Goal: Task Accomplishment & Management: Manage account settings

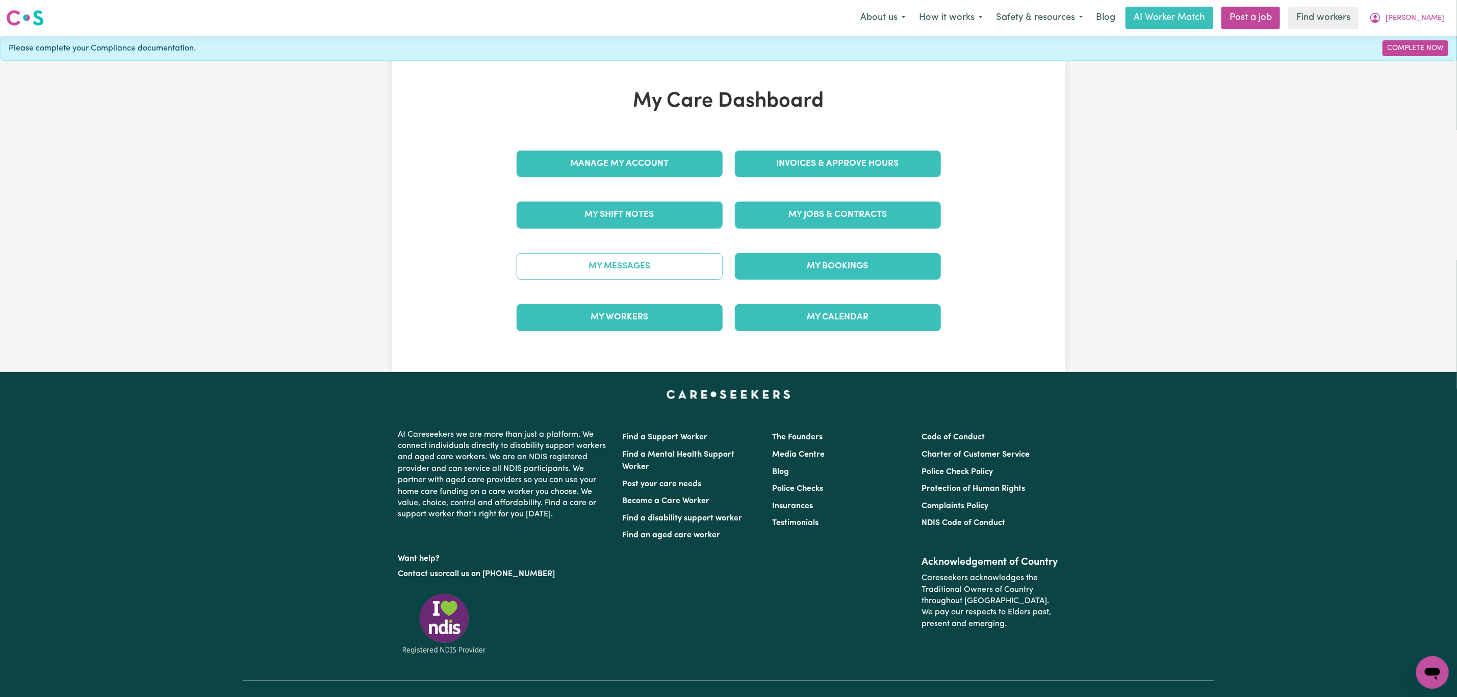
click at [603, 268] on link "My Messages" at bounding box center [620, 266] width 206 height 27
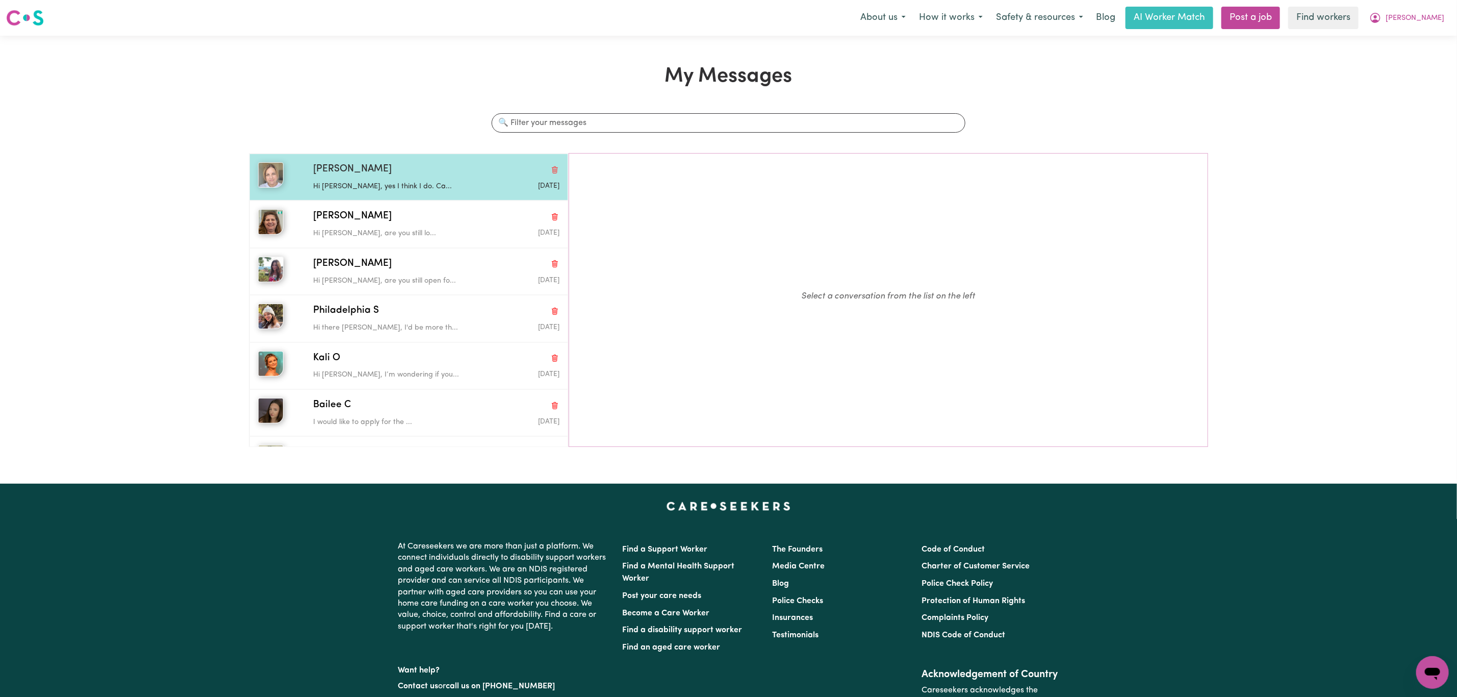
click at [401, 190] on p "Hi [PERSON_NAME], yes I think I do. Ca..." at bounding box center [395, 186] width 164 height 11
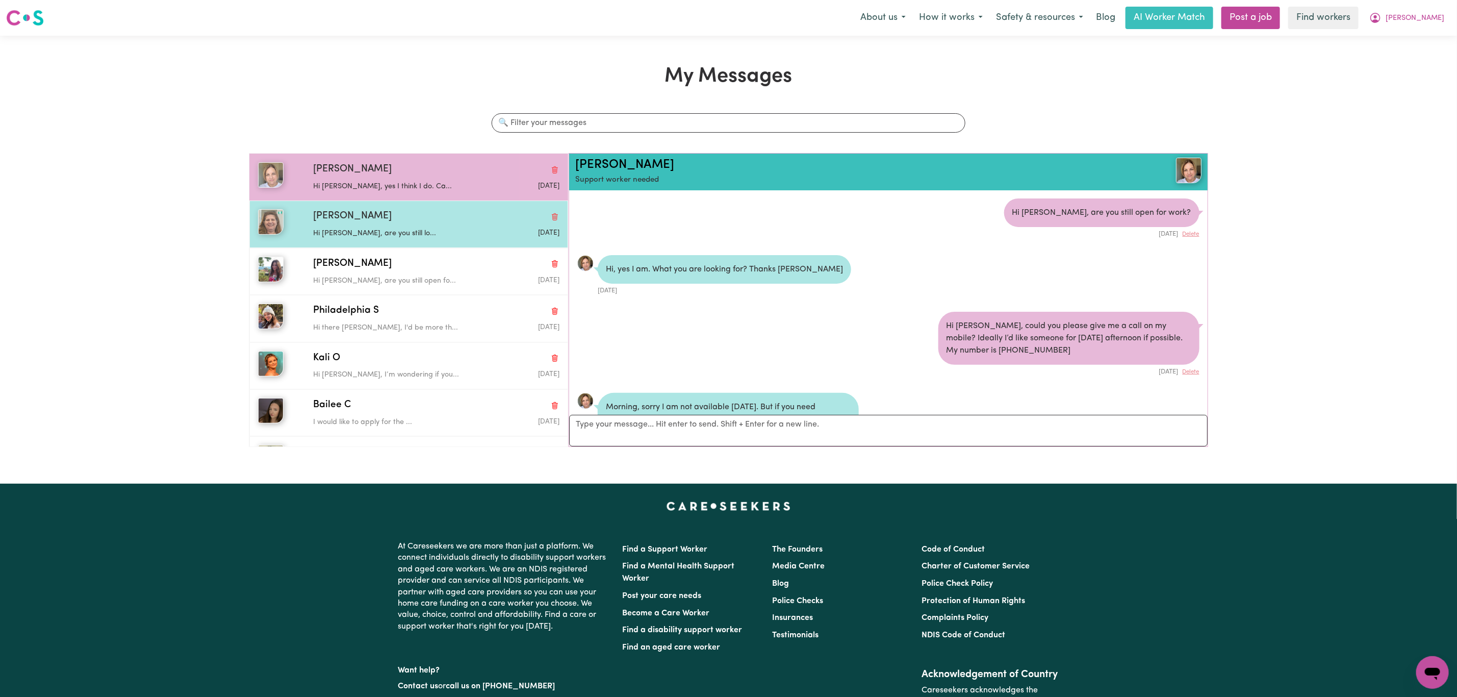
scroll to position [129, 0]
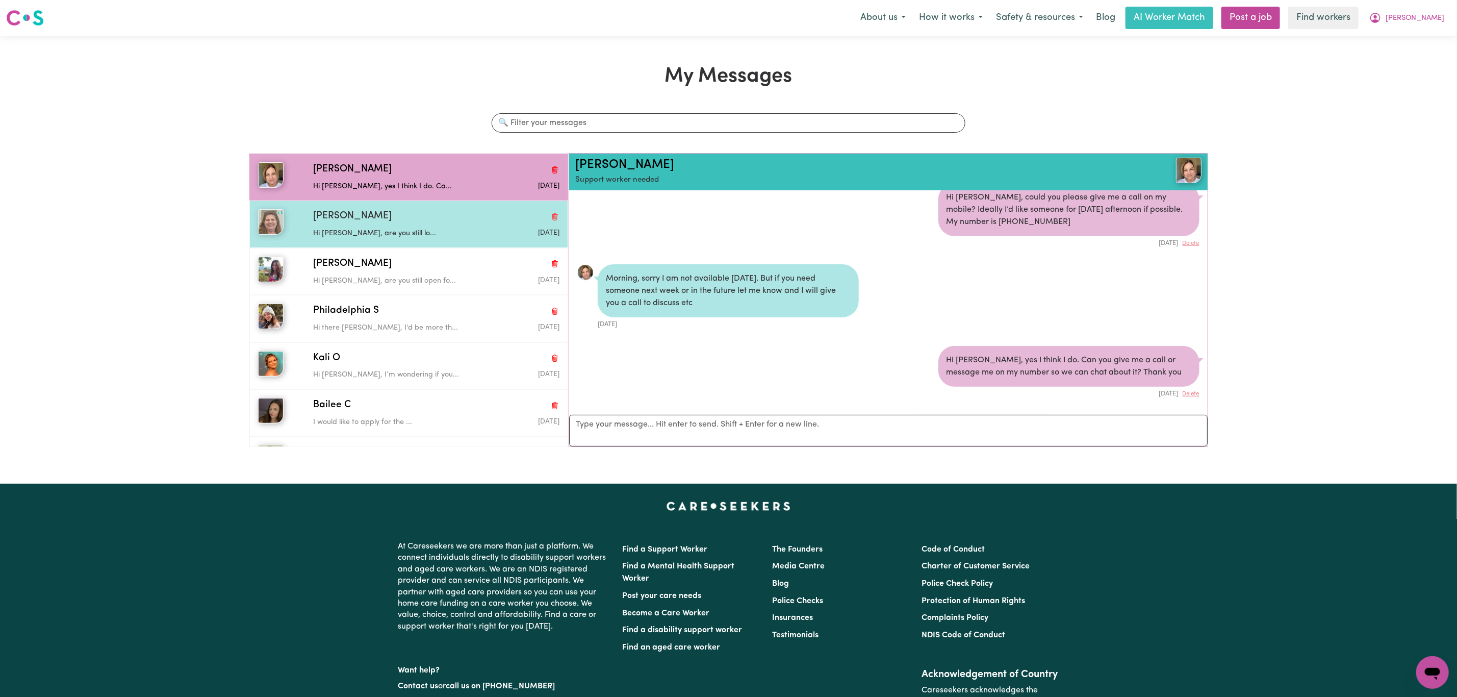
click at [438, 233] on p "Hi [PERSON_NAME], are you still lo..." at bounding box center [395, 233] width 164 height 11
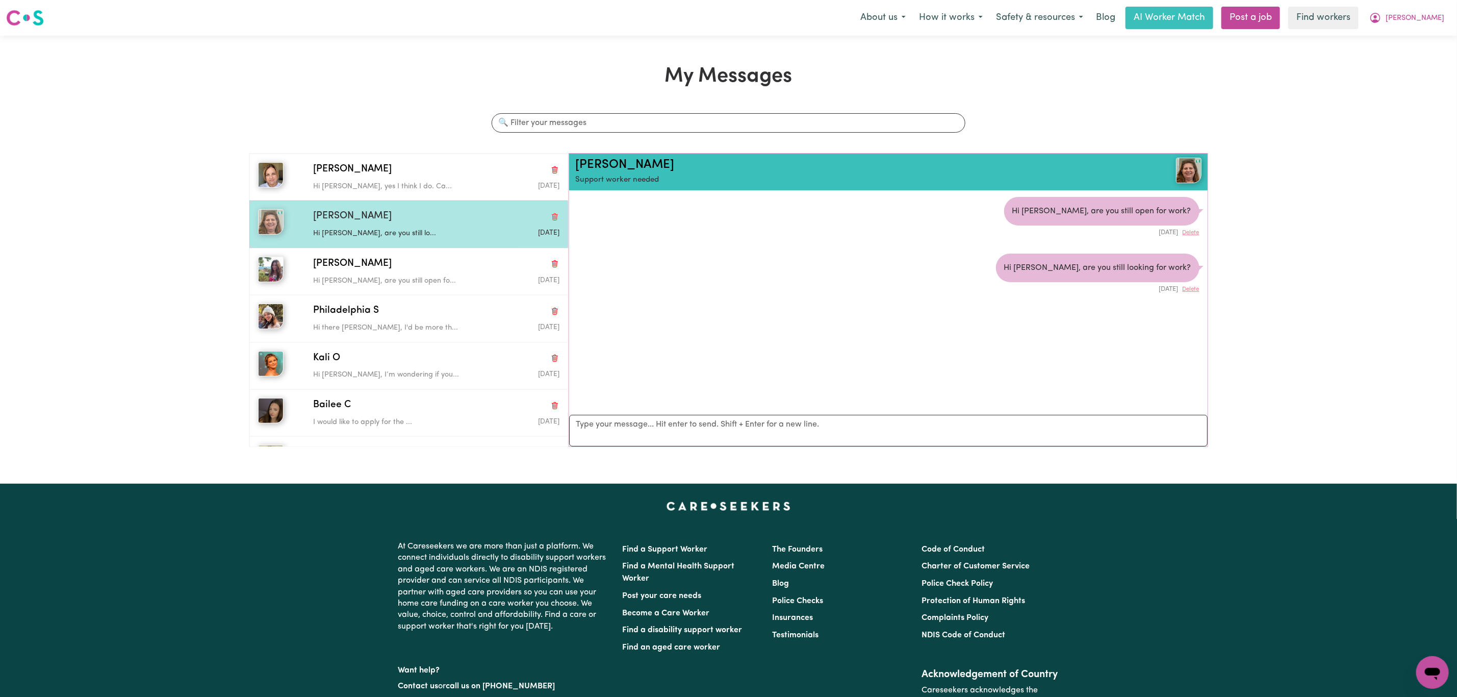
scroll to position [0, 0]
click at [386, 233] on p "Hi [PERSON_NAME], are you still lo..." at bounding box center [395, 233] width 164 height 11
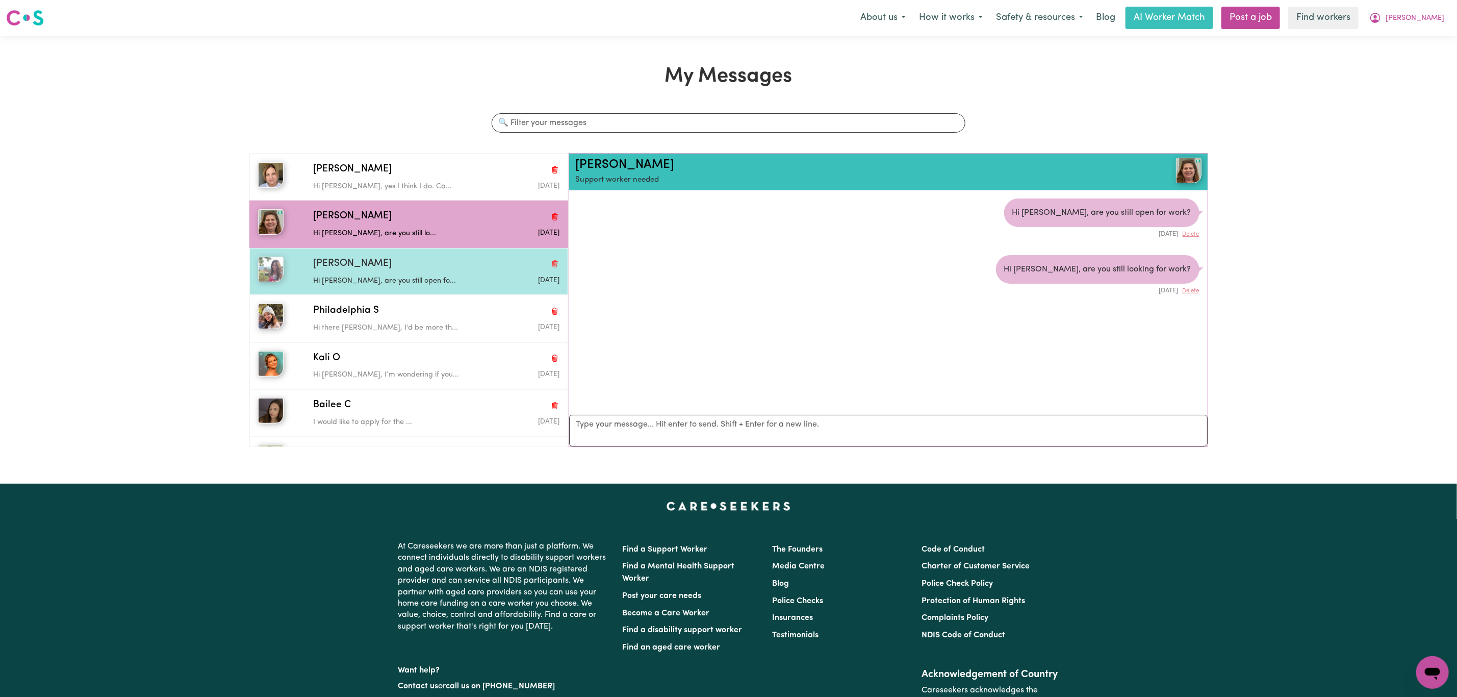
click at [386, 262] on div "[PERSON_NAME]" at bounding box center [436, 264] width 246 height 15
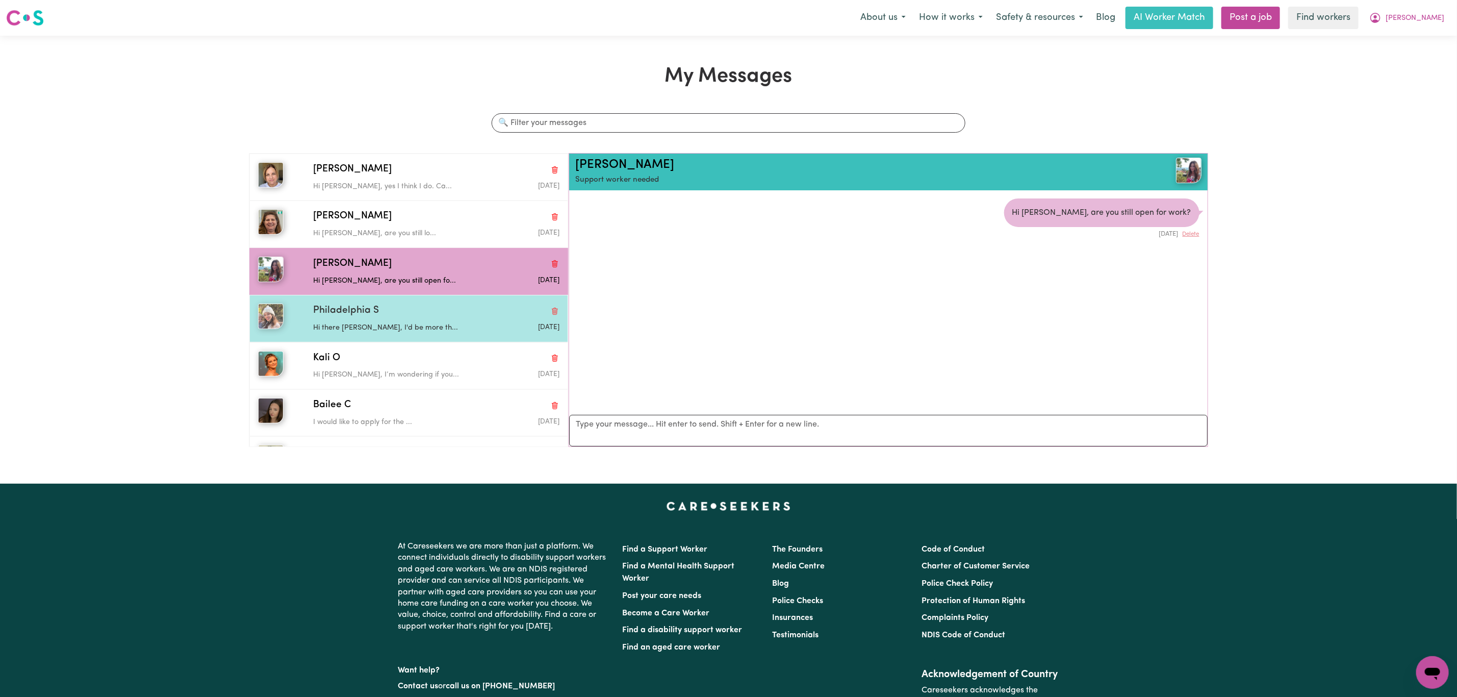
click at [415, 306] on div "Philadelphia S" at bounding box center [436, 311] width 246 height 15
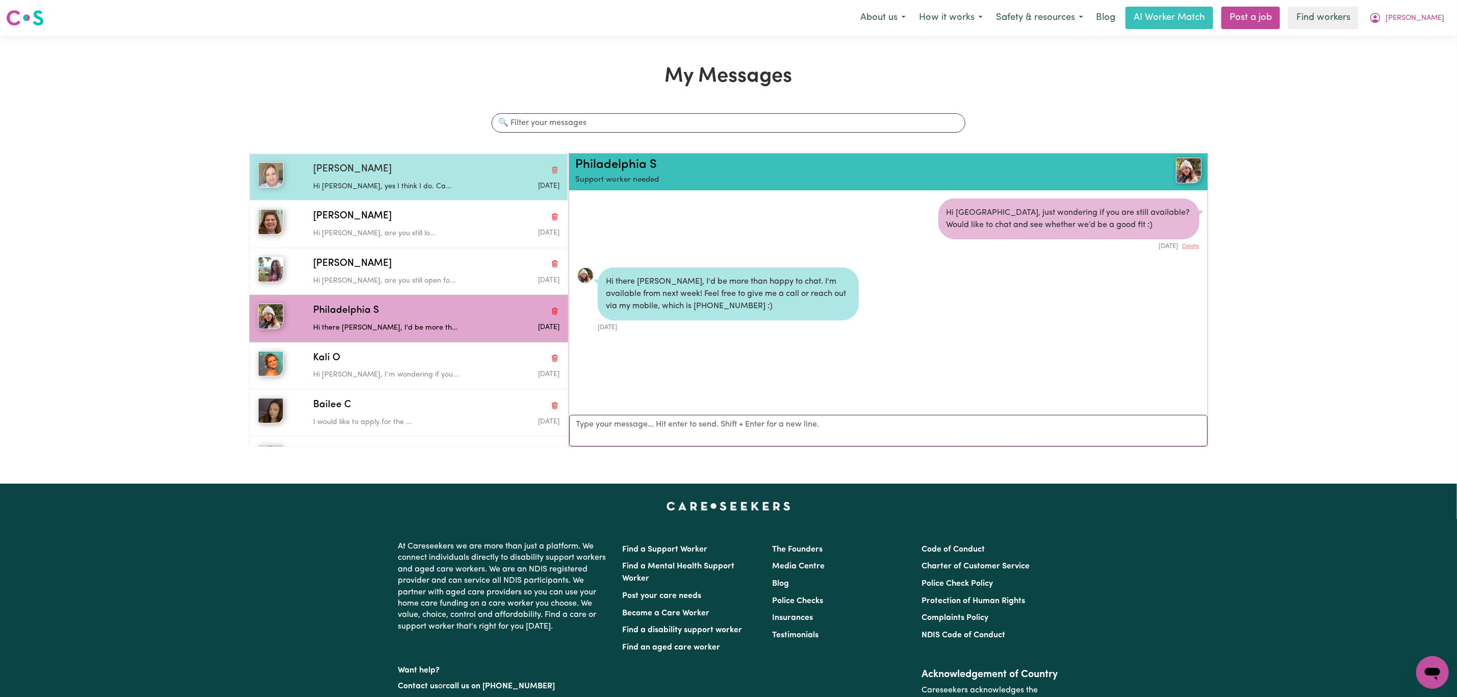
click at [400, 169] on div "[PERSON_NAME]" at bounding box center [436, 169] width 246 height 15
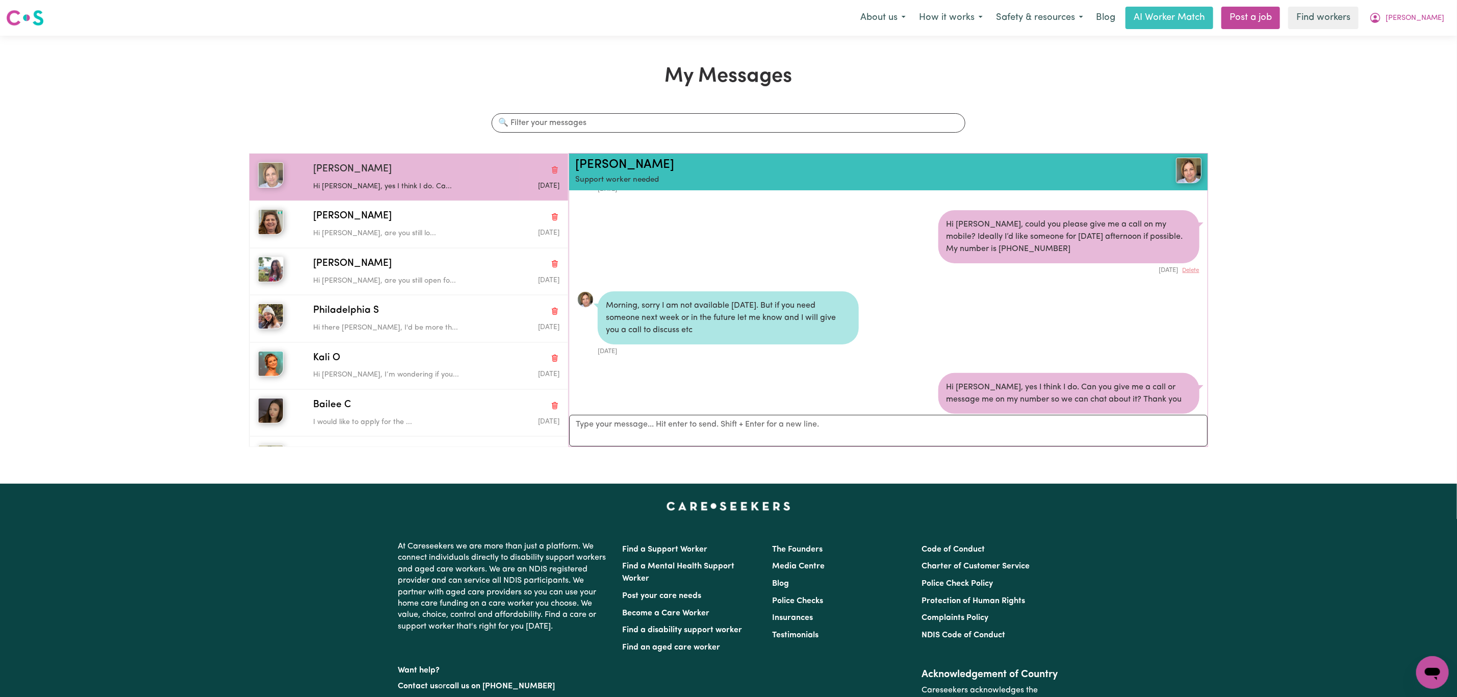
scroll to position [129, 0]
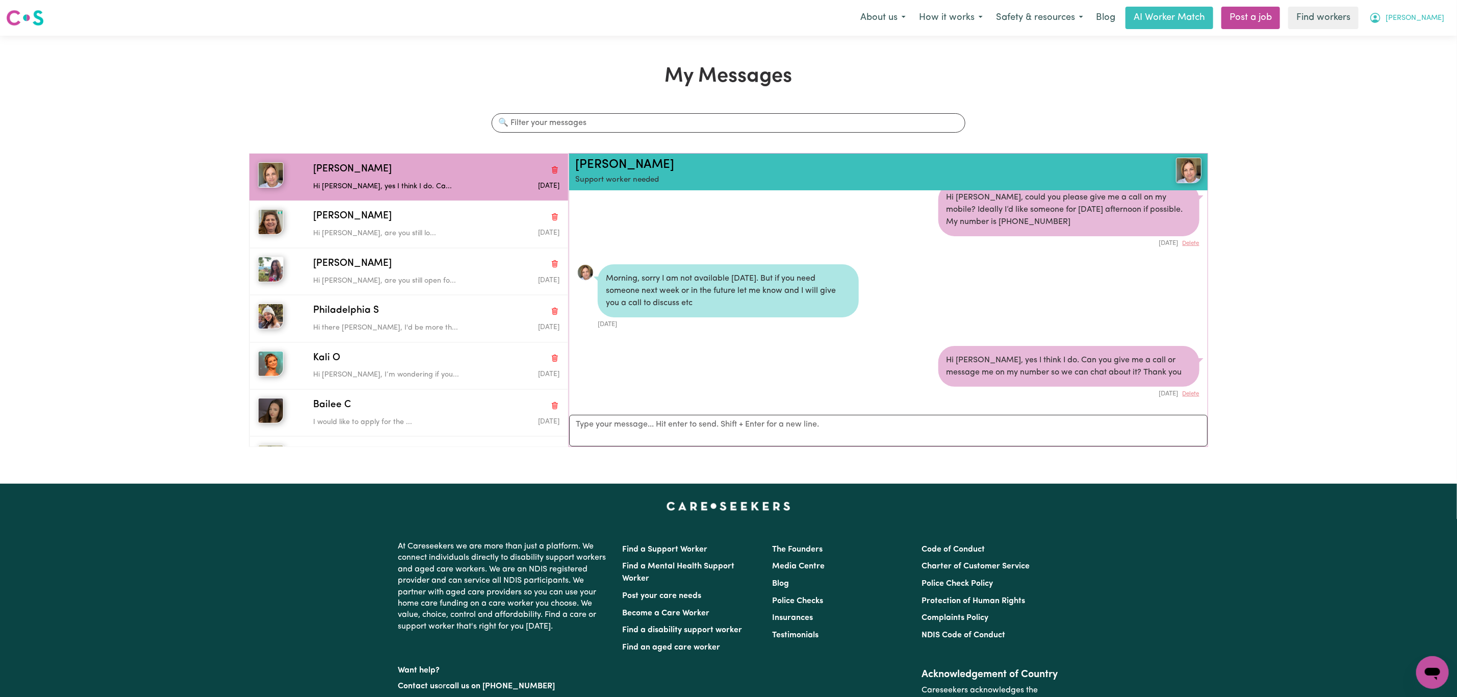
drag, startPoint x: 1420, startPoint y: 19, endPoint x: 1420, endPoint y: 25, distance: 6.1
click at [1382, 20] on icon "My Account" at bounding box center [1376, 18] width 12 height 12
click at [1416, 43] on link "My Dashboard" at bounding box center [1410, 39] width 81 height 19
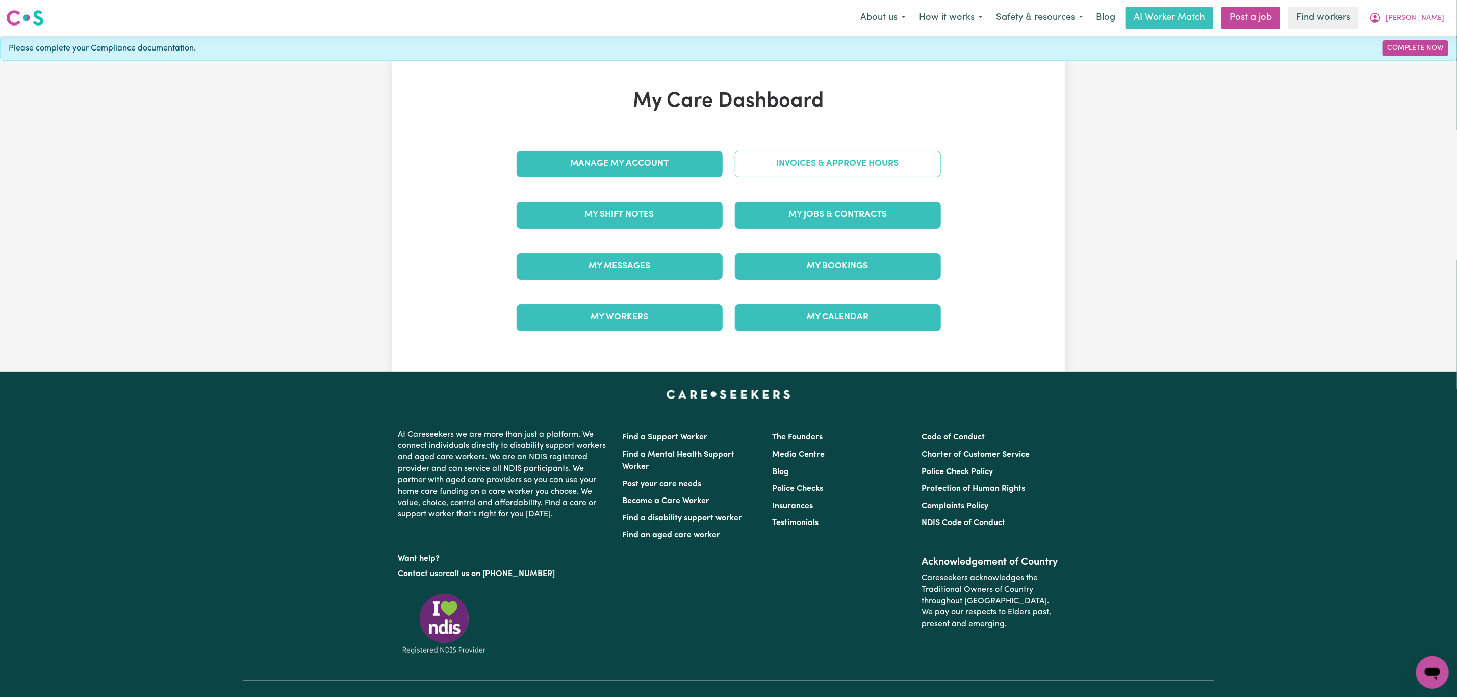
click at [809, 153] on link "Invoices & Approve Hours" at bounding box center [838, 163] width 206 height 27
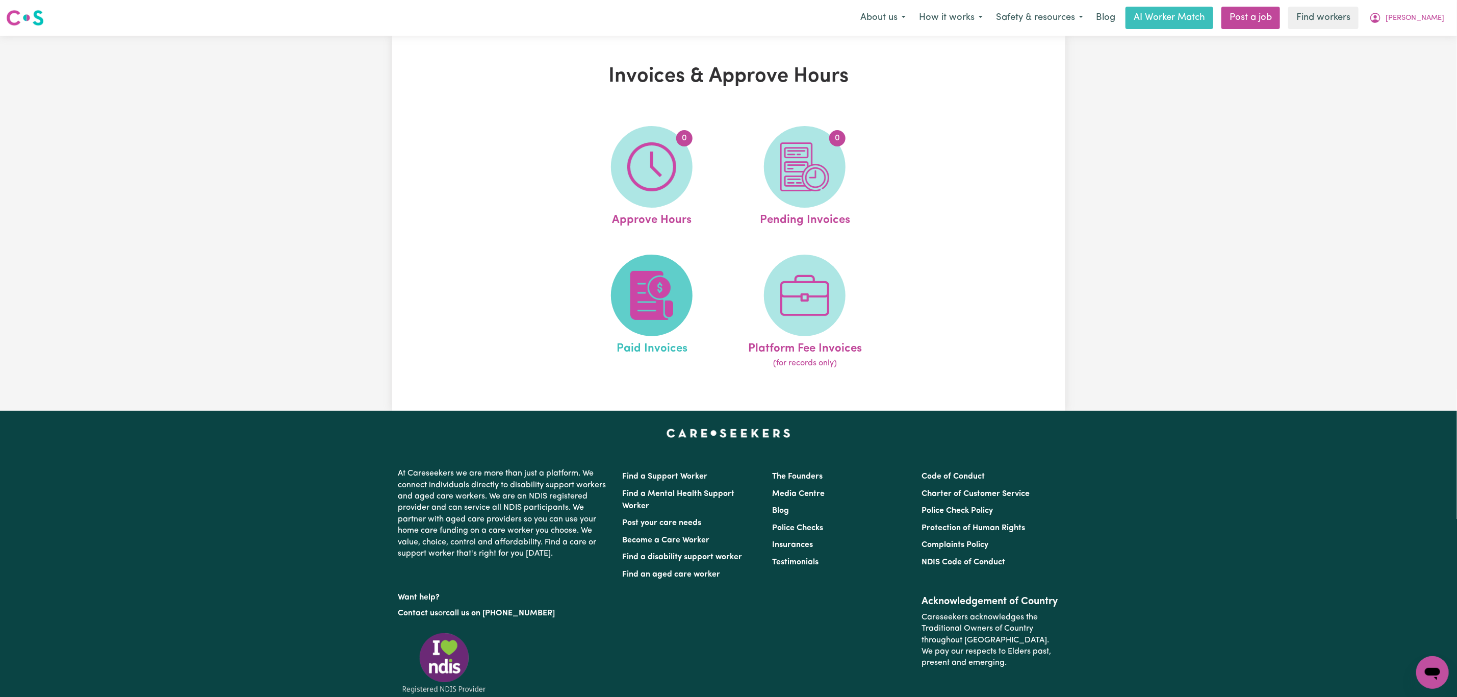
click at [672, 298] on img at bounding box center [651, 295] width 49 height 49
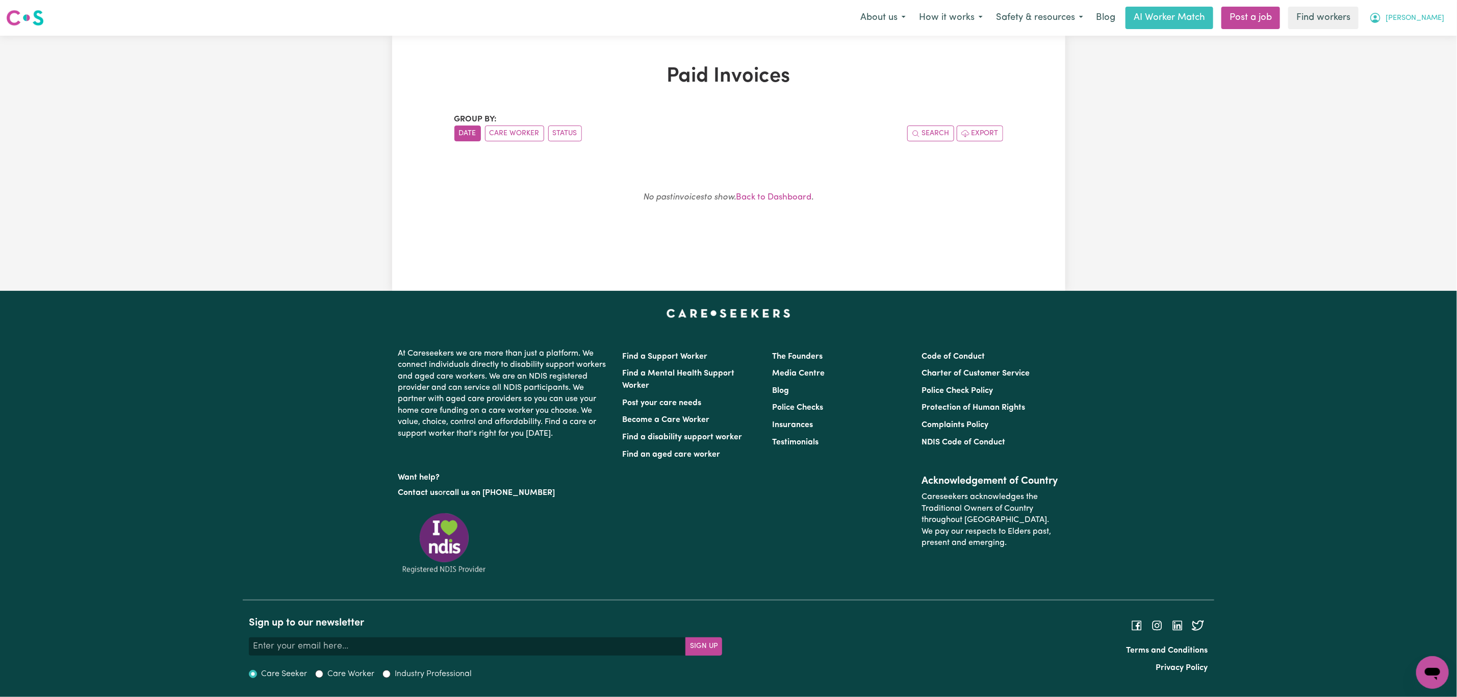
drag, startPoint x: 1436, startPoint y: 11, endPoint x: 1436, endPoint y: 17, distance: 5.6
click at [1436, 13] on button "[PERSON_NAME]" at bounding box center [1407, 17] width 88 height 21
click at [1425, 43] on link "My Dashboard" at bounding box center [1410, 39] width 81 height 19
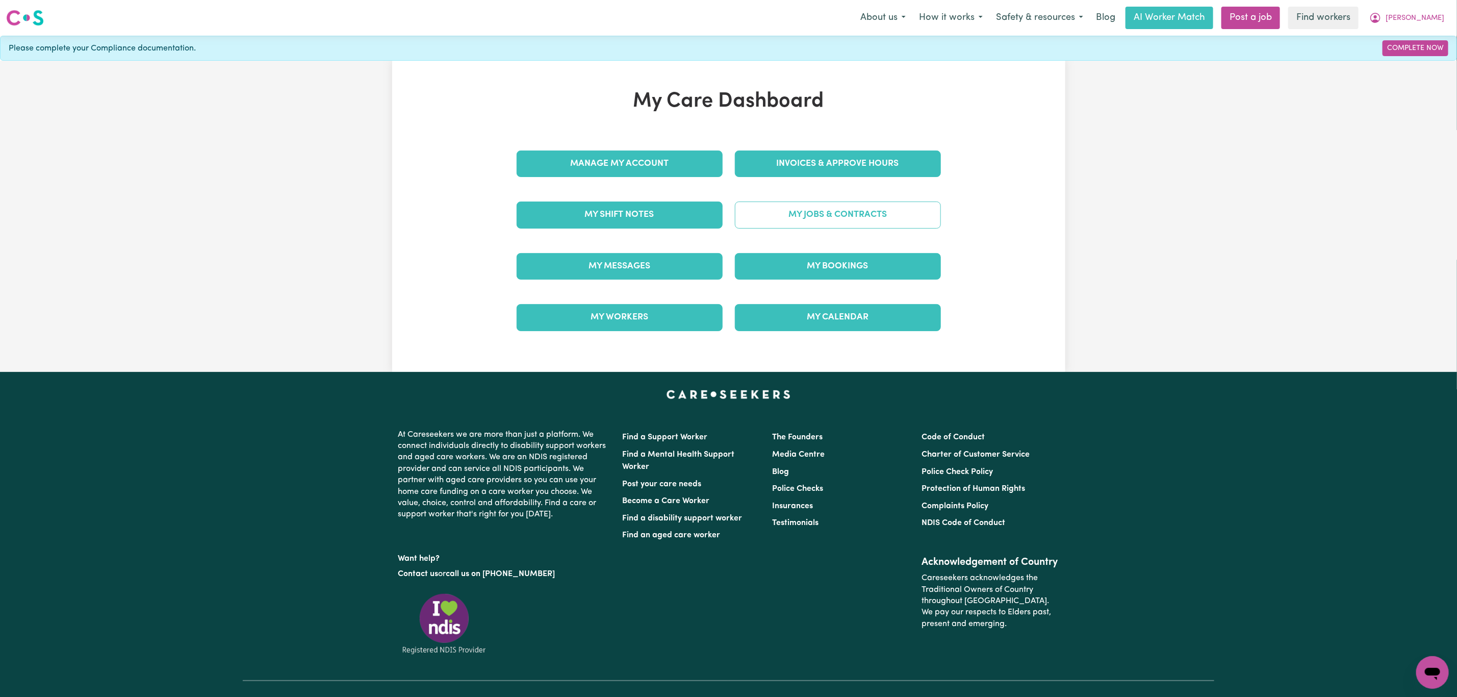
click at [854, 222] on link "My Jobs & Contracts" at bounding box center [838, 214] width 206 height 27
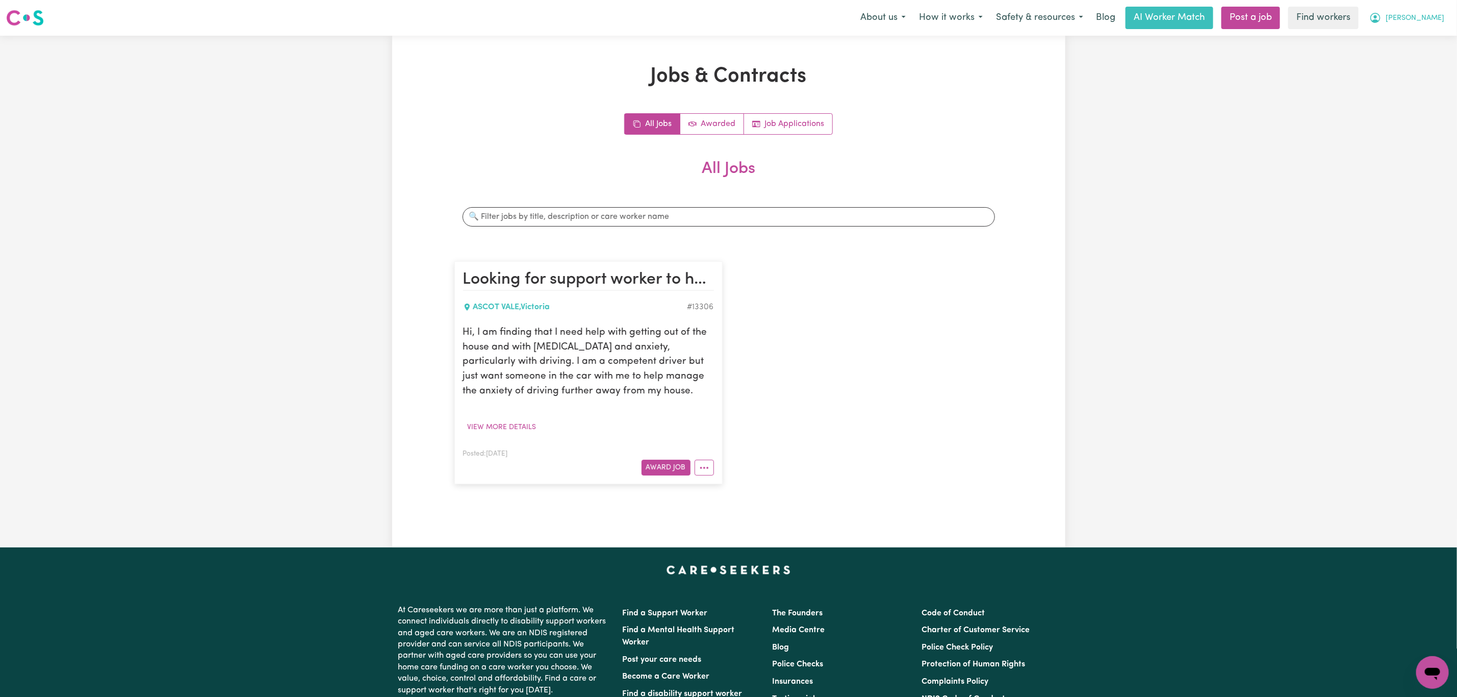
click at [1439, 22] on span "[PERSON_NAME]" at bounding box center [1415, 18] width 59 height 11
click at [1422, 34] on link "My Dashboard" at bounding box center [1410, 39] width 81 height 19
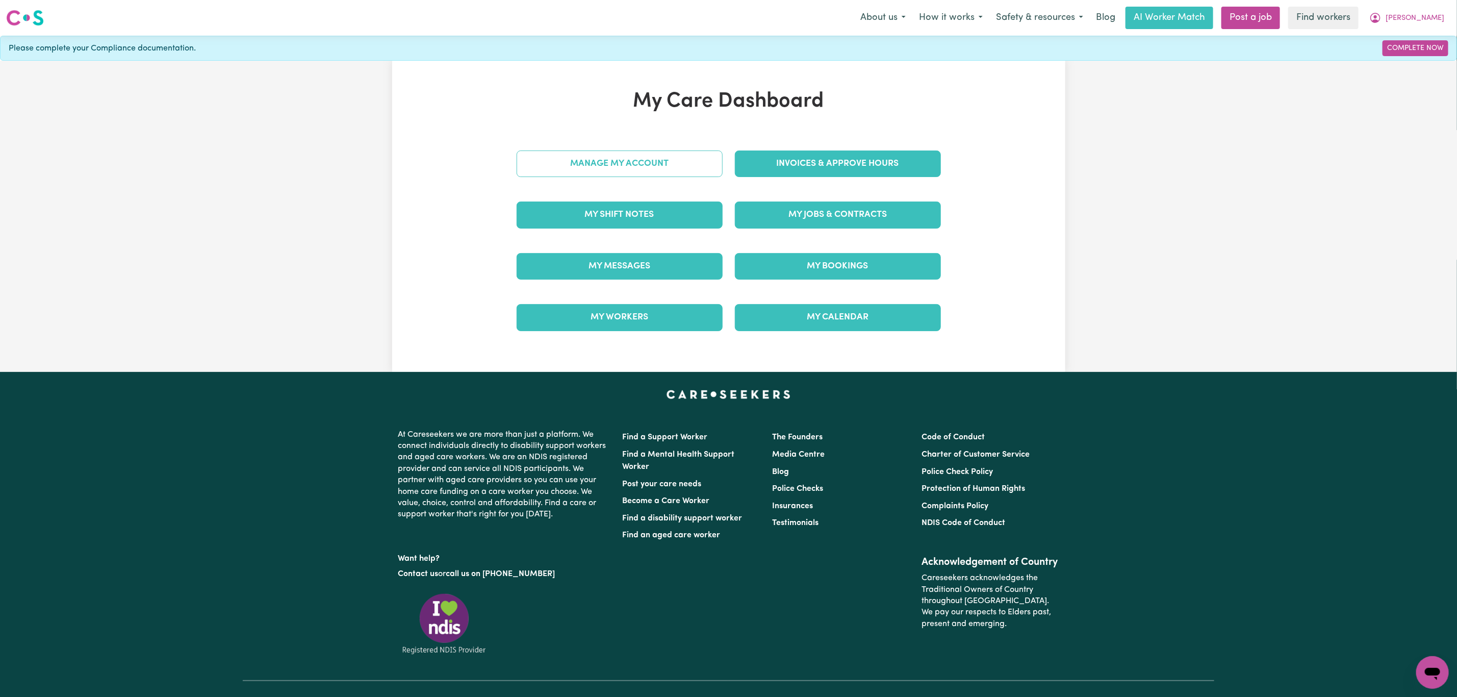
click at [660, 170] on link "Manage My Account" at bounding box center [620, 163] width 206 height 27
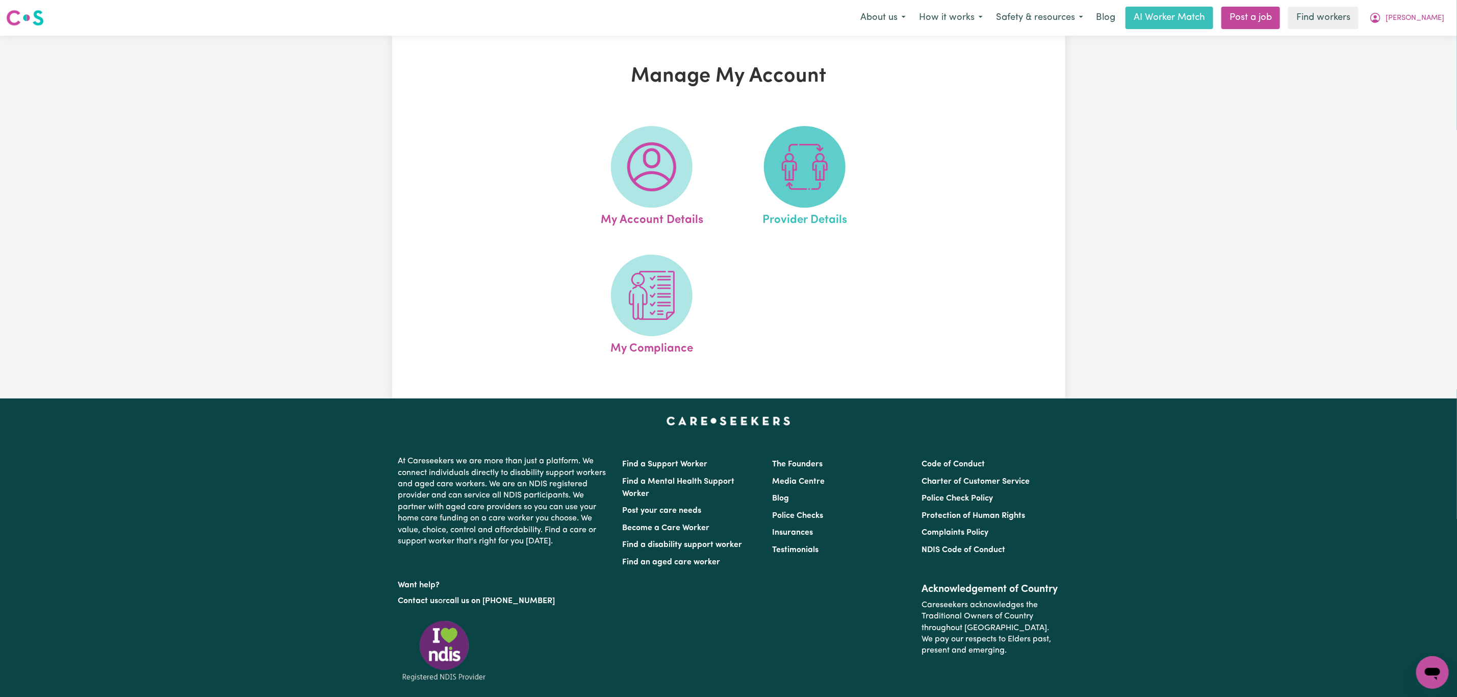
click at [793, 168] on img at bounding box center [804, 166] width 49 height 49
select select "PRIVATELY"
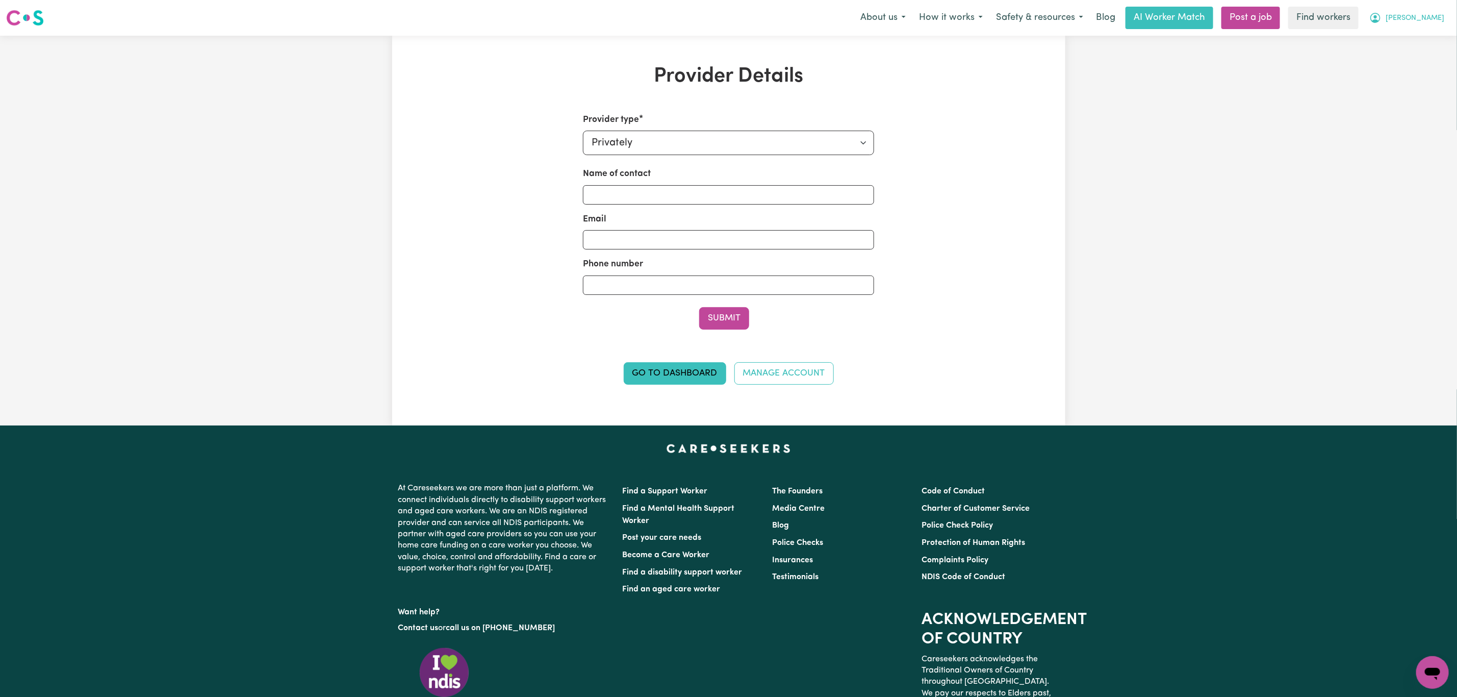
click at [1422, 14] on button "[PERSON_NAME]" at bounding box center [1407, 17] width 88 height 21
click at [1405, 63] on link "Logout" at bounding box center [1410, 58] width 81 height 19
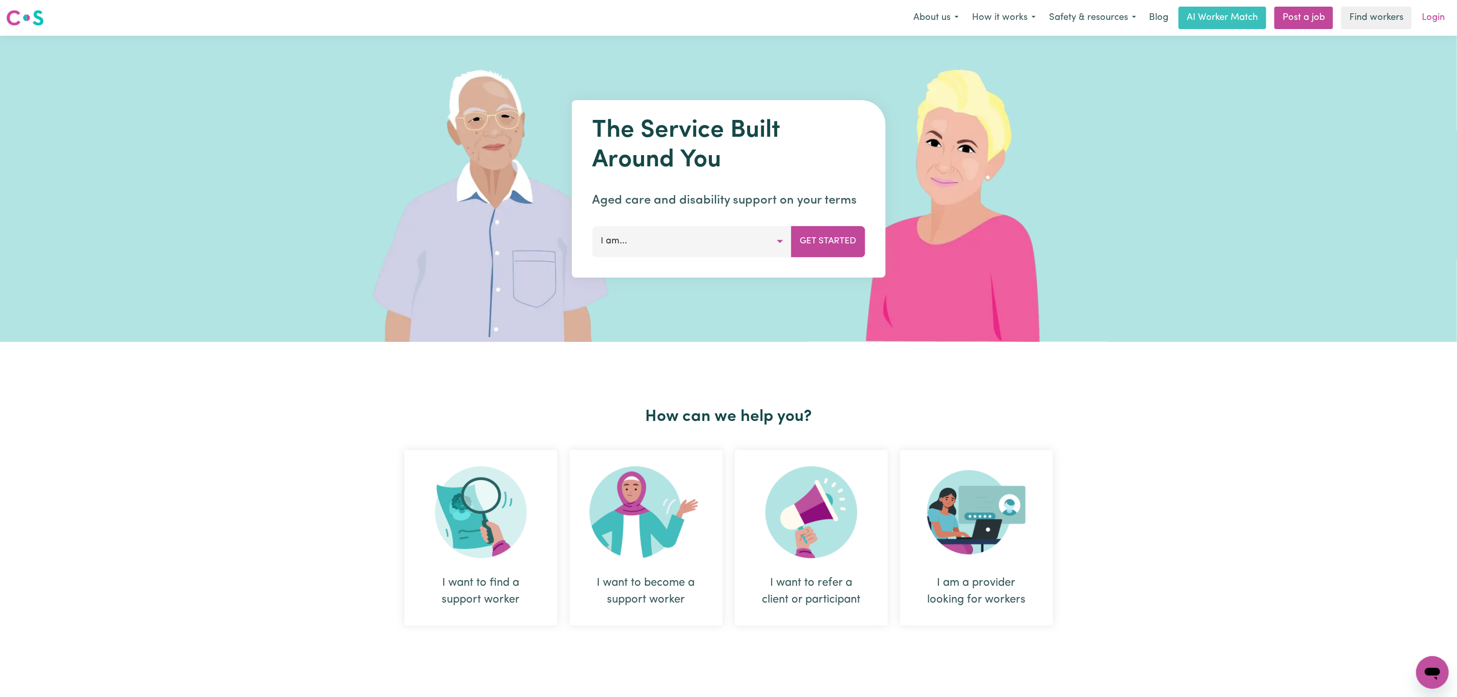
click at [1442, 19] on link "Login" at bounding box center [1433, 18] width 35 height 22
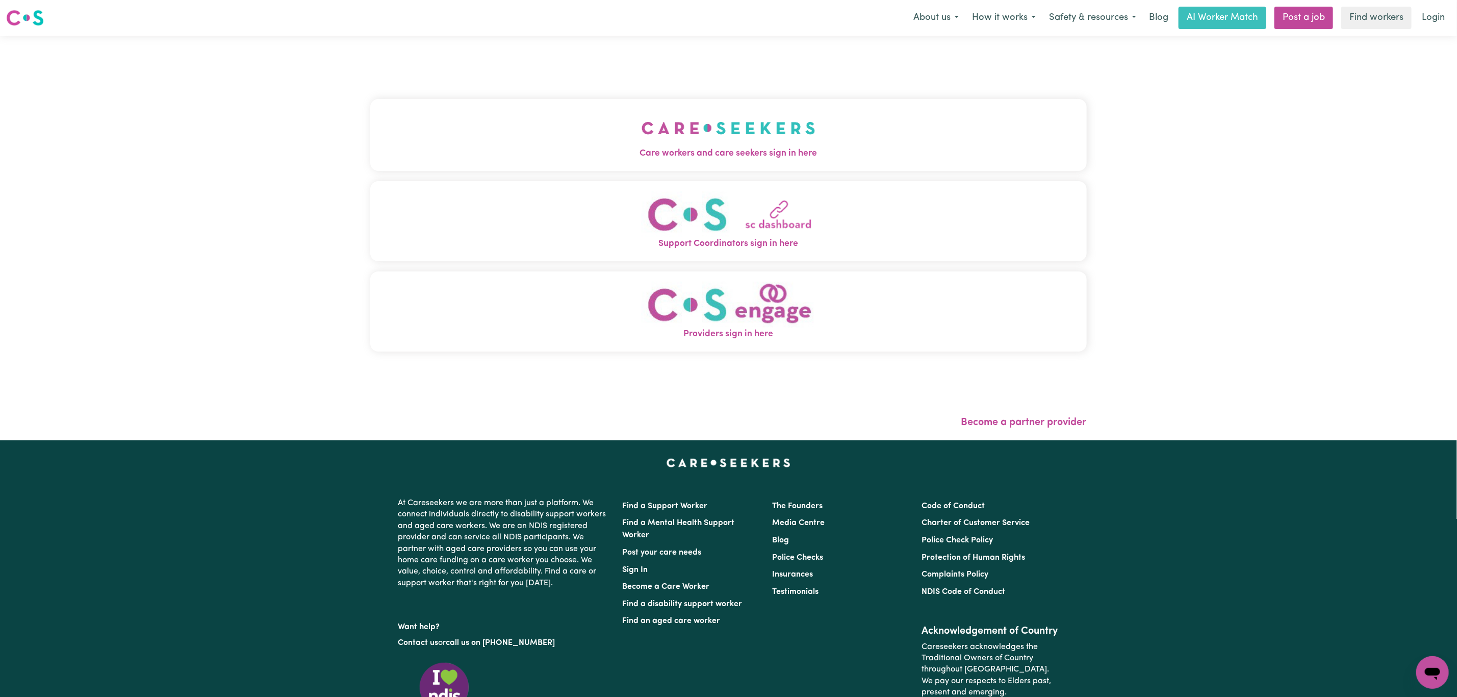
click at [642, 207] on img "Support Coordinators sign in here" at bounding box center [729, 214] width 174 height 46
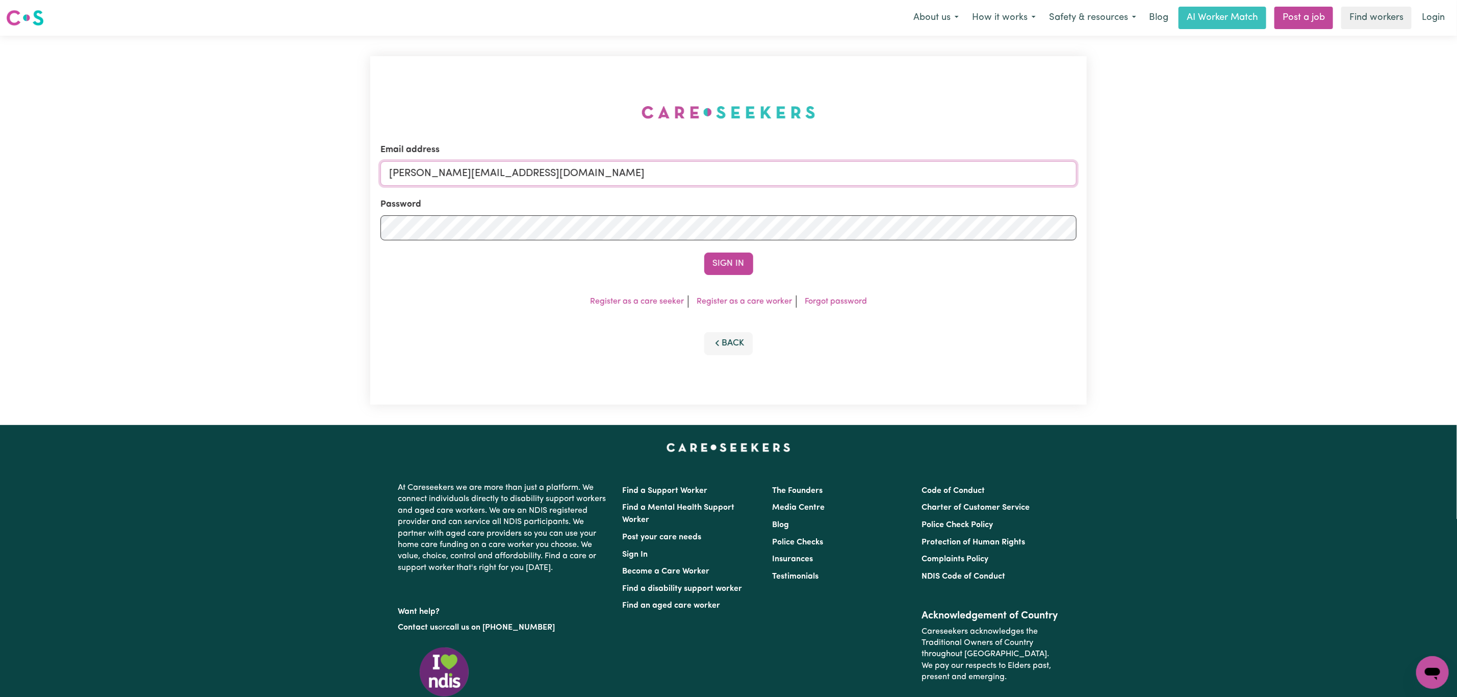
click at [438, 167] on input "[PERSON_NAME][EMAIL_ADDRESS][DOMAIN_NAME]" at bounding box center [729, 173] width 696 height 24
drag, startPoint x: 444, startPoint y: 178, endPoint x: 850, endPoint y: 183, distance: 405.6
click at [848, 182] on input "[EMAIL_ADDRESS][PERSON_NAME][DOMAIN_NAME]" at bounding box center [729, 173] width 696 height 24
type input "[EMAIL_ADDRESS][DOMAIN_NAME]"
click at [724, 266] on button "Sign In" at bounding box center [728, 264] width 49 height 22
